Goal: Task Accomplishment & Management: Complete application form

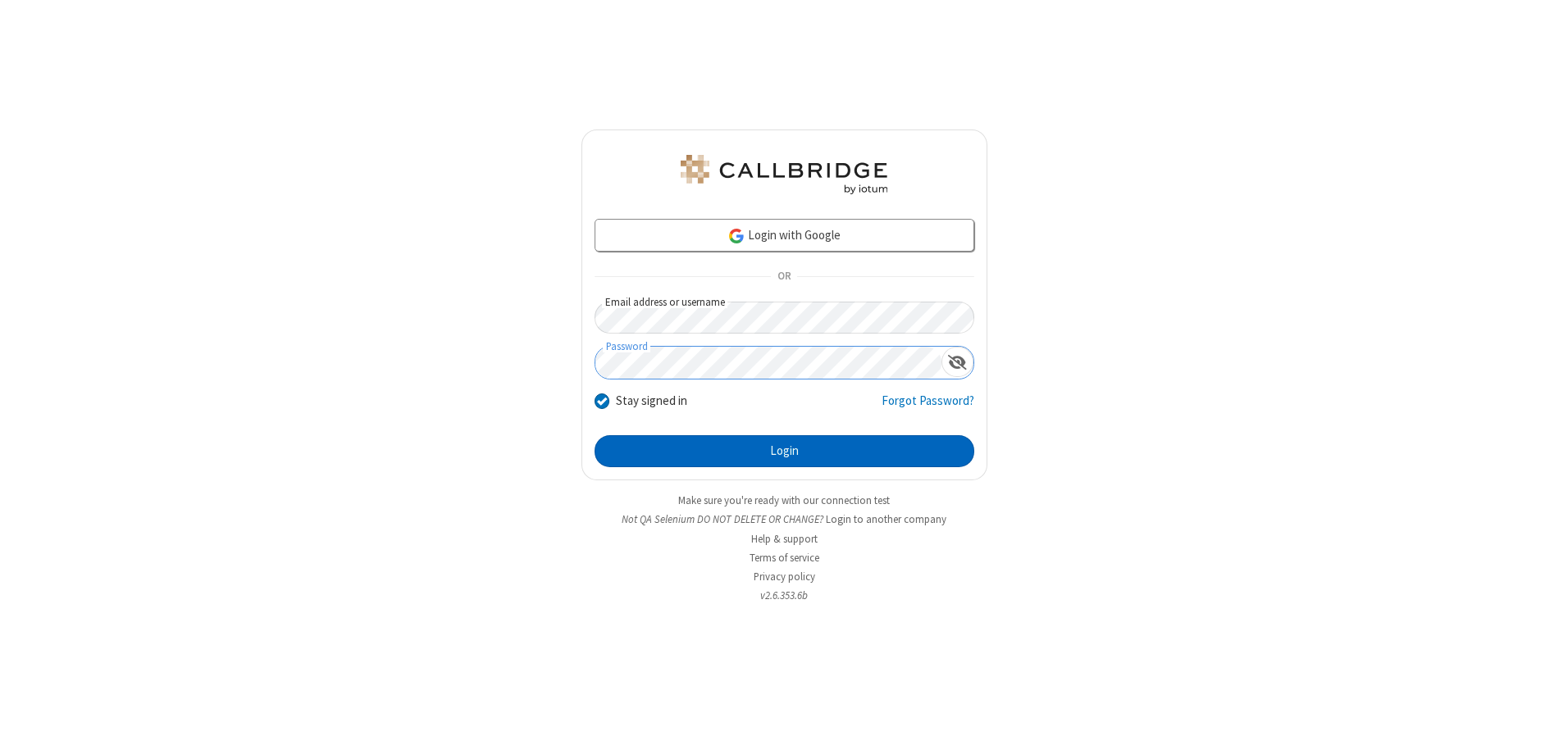
click at [784, 451] on button "Login" at bounding box center [784, 451] width 379 height 33
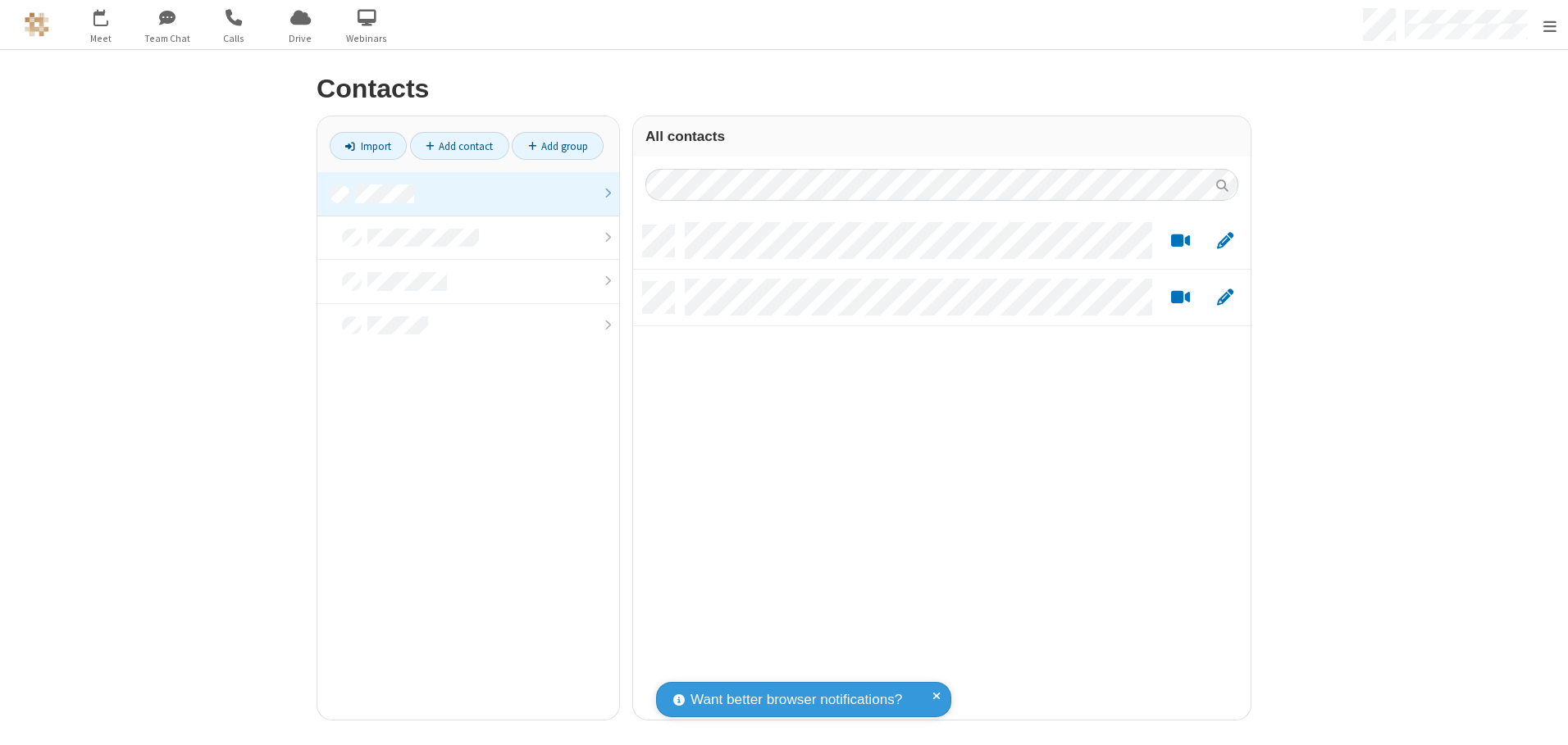
scroll to position [494, 605]
click at [462, 193] on link at bounding box center [468, 194] width 301 height 44
click at [452, 146] on link "Add contact" at bounding box center [459, 145] width 99 height 28
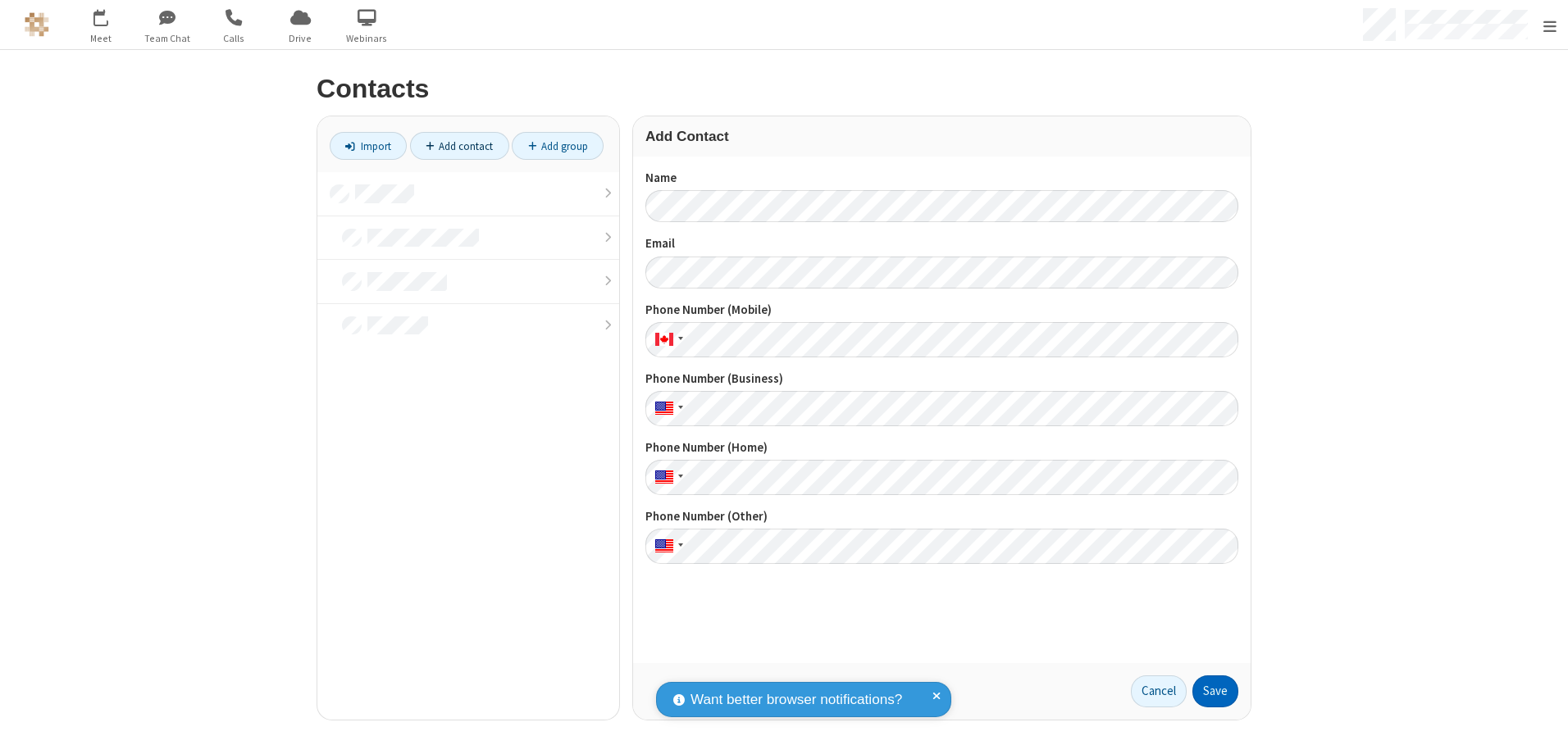
click at [1209, 691] on button "Save" at bounding box center [1215, 692] width 46 height 33
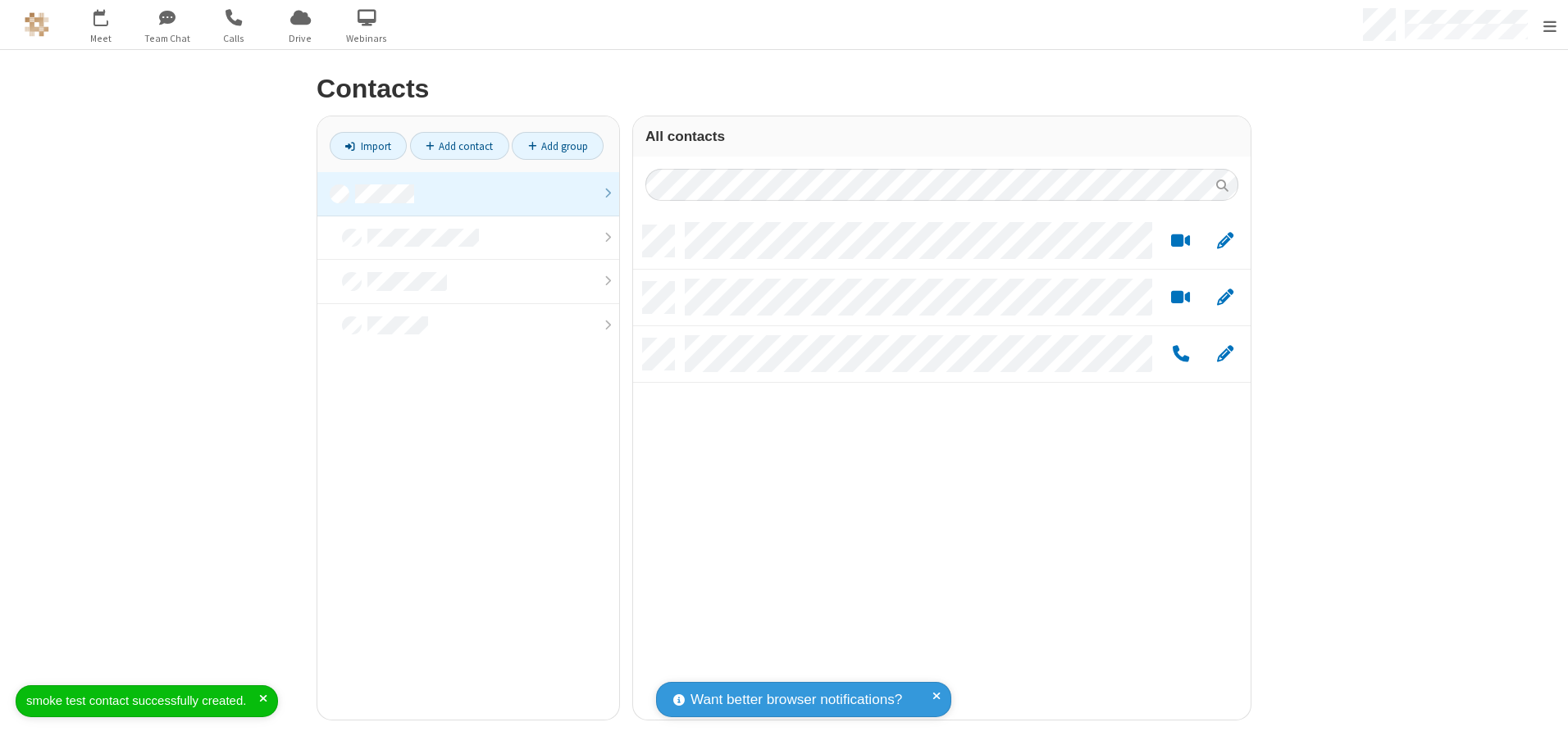
scroll to position [494, 605]
click at [452, 146] on link "Add contact" at bounding box center [459, 145] width 99 height 28
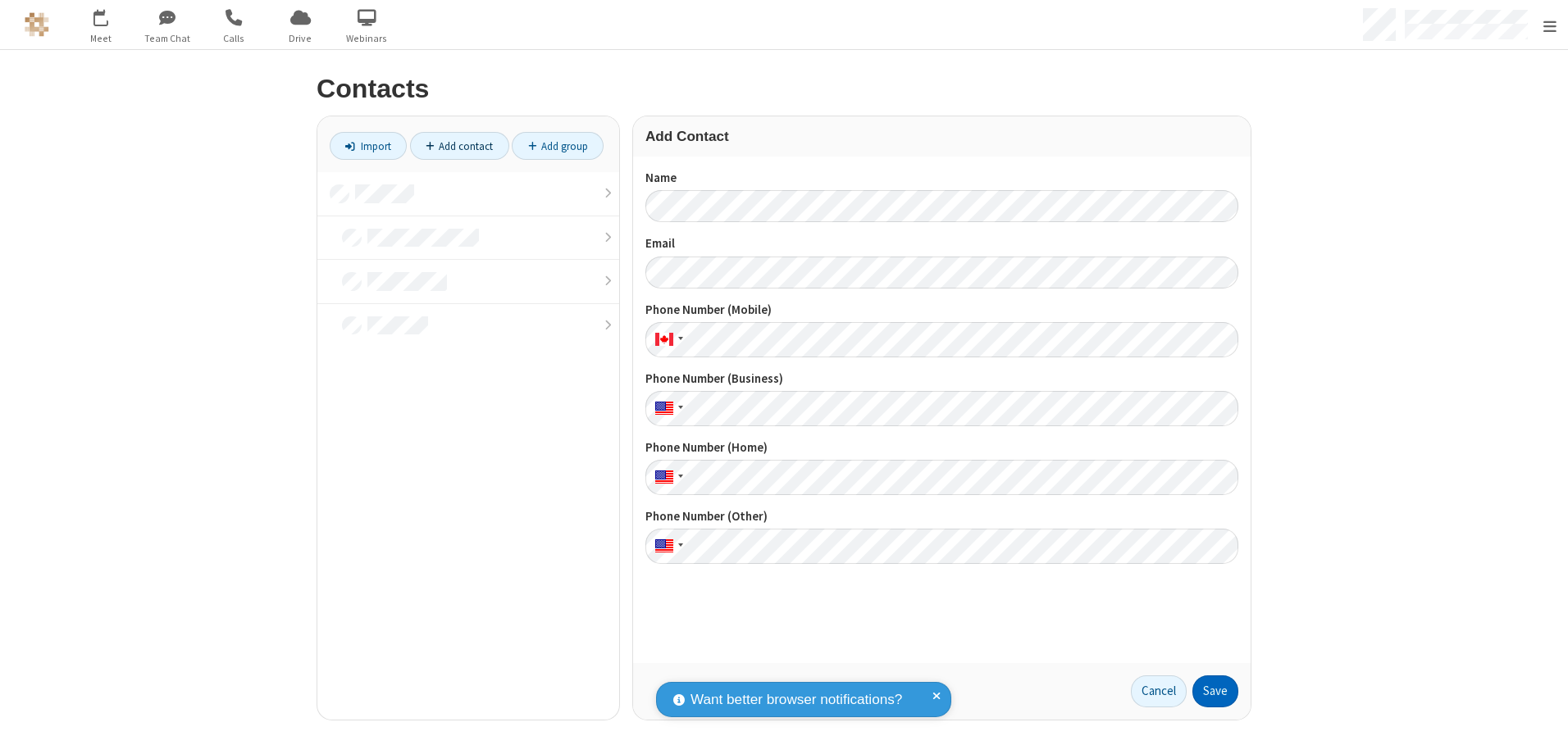
click at [1209, 691] on button "Save" at bounding box center [1215, 692] width 46 height 33
